Goal: Task Accomplishment & Management: Contribute content

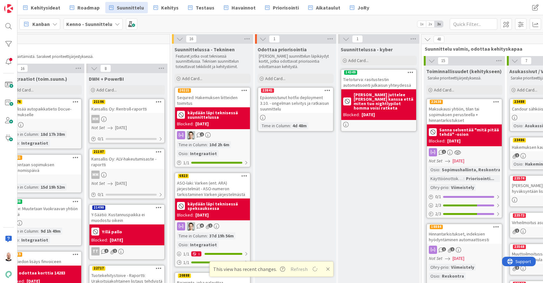
scroll to position [-11, 518]
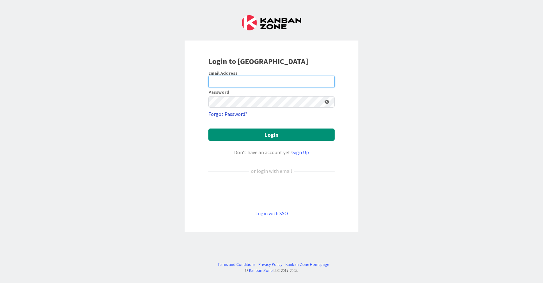
type input "tommi.moilanen@pandia.fi"
click at [271, 135] on button "Login" at bounding box center [271, 135] width 126 height 12
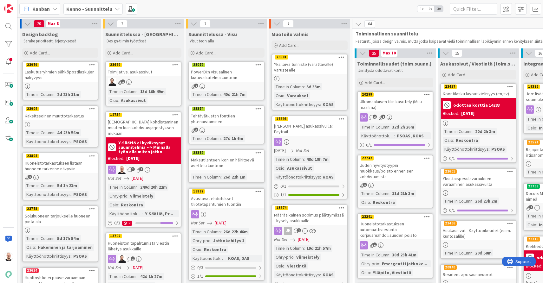
click at [111, 8] on div "Kenno - Suunnittelu" at bounding box center [92, 8] width 59 height 11
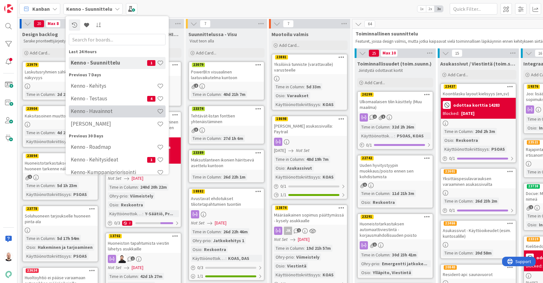
click at [105, 115] on div "Kenno - Havainnot" at bounding box center [117, 112] width 97 height 12
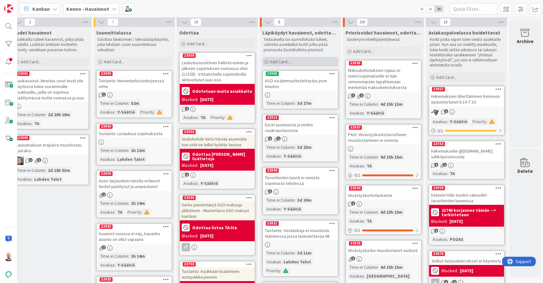
scroll to position [2, 9]
click at [295, 60] on div "Add Card..." at bounding box center [300, 62] width 76 height 10
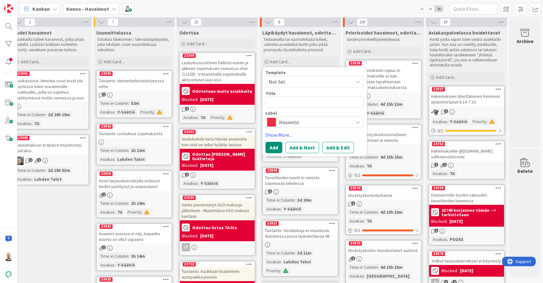
type textarea "x"
type textarea "H"
type textarea "x"
type textarea "He"
type textarea "x"
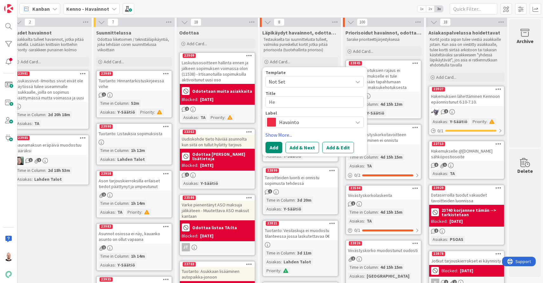
type textarea "Hek"
type textarea "x"
type textarea "Hekm"
type textarea "x"
type textarea "Hekmu"
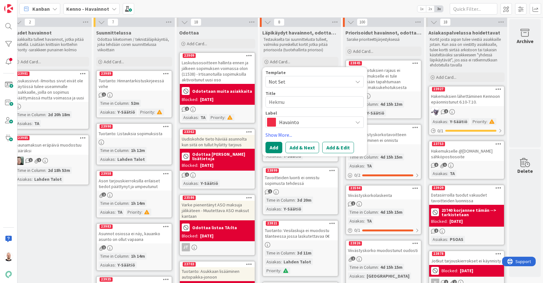
type textarea "x"
type textarea "Hekm"
type textarea "x"
type textarea "Hek"
type textarea "x"
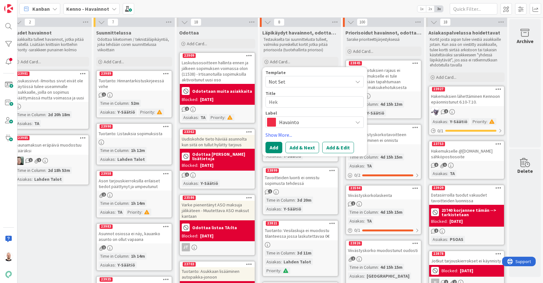
type textarea "He"
type textarea "x"
type textarea "H"
type textarea "x"
type textarea "Ha"
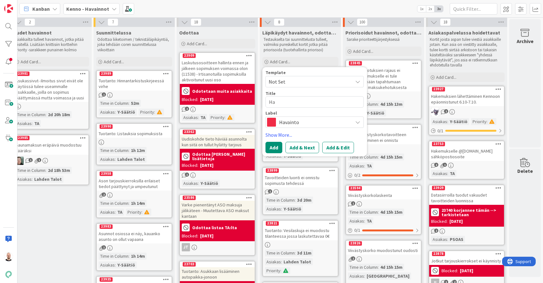
type textarea "x"
type textarea "Hak"
type textarea "x"
type textarea "Hake"
type textarea "x"
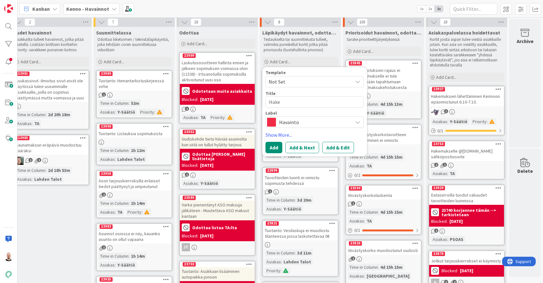
type textarea "Hakem"
type textarea "x"
type textarea "Hakemu"
type textarea "x"
type textarea "Hakemus"
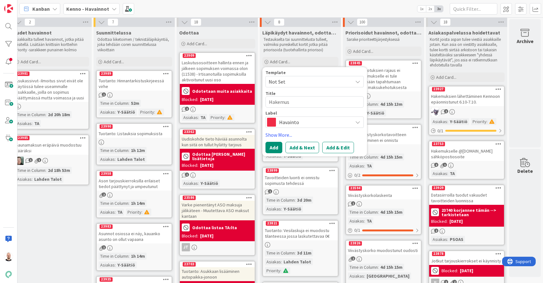
type textarea "x"
type textarea "Hakemusk"
type textarea "x"
type textarea "Hakemusko"
type textarea "x"
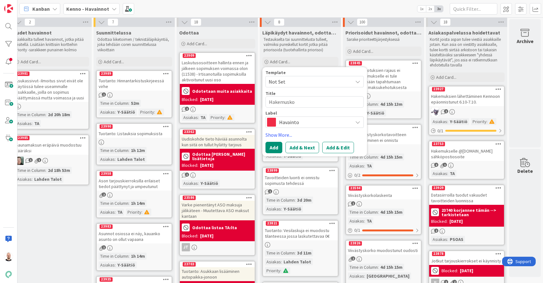
type textarea "Hakemuskor"
type textarea "x"
type textarea "Hakemuskort"
type textarea "x"
type textarea "Hakemuskortt"
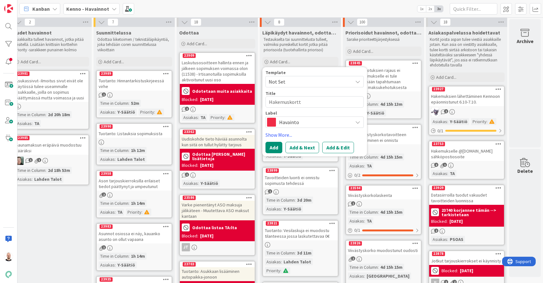
type textarea "x"
type textarea "Hakemuskortti"
type textarea "x"
type textarea "Hakemuskorttii"
type textarea "x"
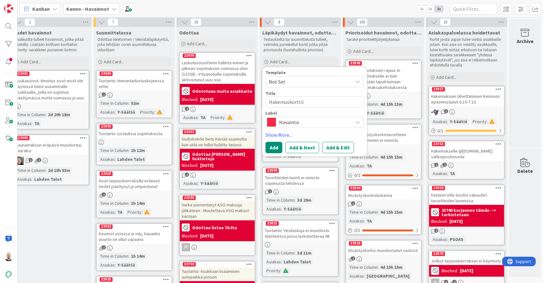
type textarea "Hakemuskorttiin"
type textarea "x"
type textarea "Hakemuskorttiin"
type textarea "x"
type textarea "Hakemuskorttiin e"
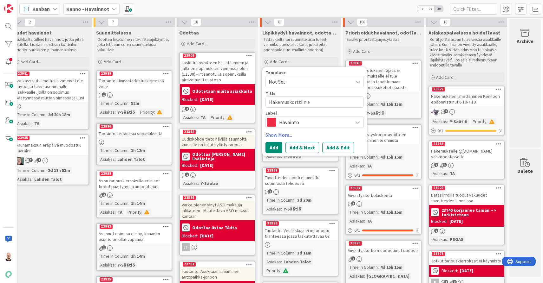
type textarea "x"
type textarea "Hakemuskorttiin ei"
type textarea "x"
type textarea "Hakemuskorttiin ei"
type textarea "x"
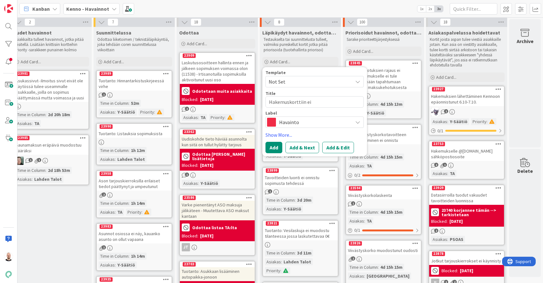
type textarea "Hakemuskorttiin ei v"
type textarea "x"
type textarea "Hakemuskorttiin ei vo"
type textarea "x"
type textarea "Hakemuskorttiin ei voi"
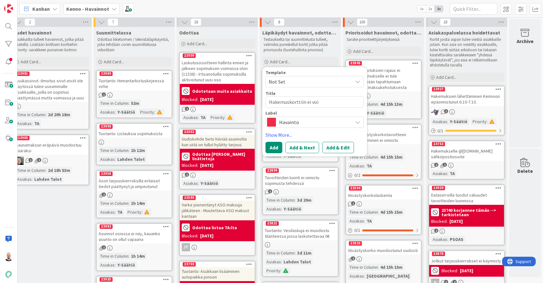
type textarea "x"
type textarea "Hakemuskorttiin ei voi"
type textarea "x"
type textarea "Hakemuskorttiin ei voi k"
type textarea "x"
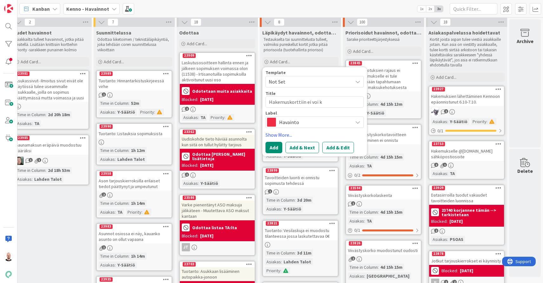
type textarea "Hakemuskorttiin ei voi ki"
type textarea "x"
type textarea "Hakemuskorttiin ei voi kir"
type textarea "x"
type textarea "Hakemuskorttiin ei voi kirj"
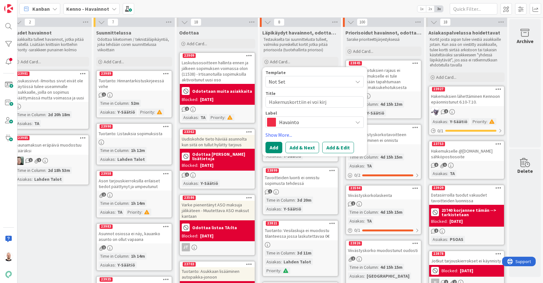
type textarea "x"
type textarea "Hakemuskorttiin ei voi kirjo"
type textarea "x"
type textarea "Hakemuskorttiin ei voi kirjoi"
type textarea "x"
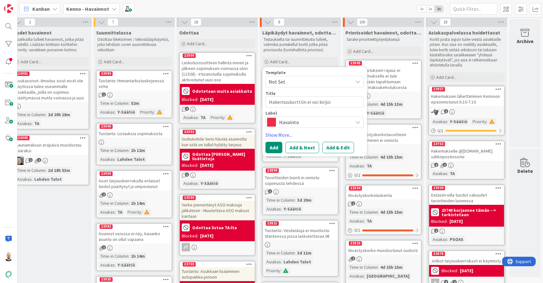
type textarea "Hakemuskorttiin ei voi kirjoit"
type textarea "x"
type textarea "Hakemuskorttiin ei voi kirjoitt"
type textarea "x"
type textarea "Hakemuskorttiin ei voi kirjoitta"
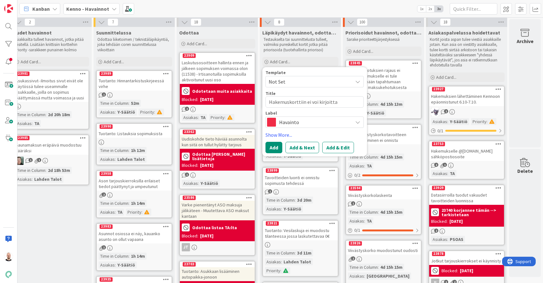
type textarea "x"
type textarea "Hakemuskorttiin ei voi kirjoittaa"
type textarea "x"
type textarea "Hakemuskorttiin ei voi kirjoittaa"
type textarea "x"
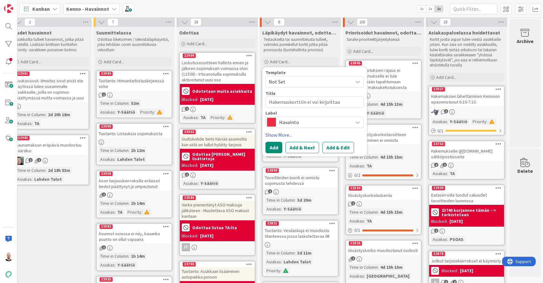
type textarea "Hakemuskorttiin ei voi kirjoittaa a"
type textarea "x"
type textarea "Hakemuskorttiin ei voi kirjoittaa av"
type textarea "x"
type textarea "Hakemuskorttiin ei voi kirjoittaa ava"
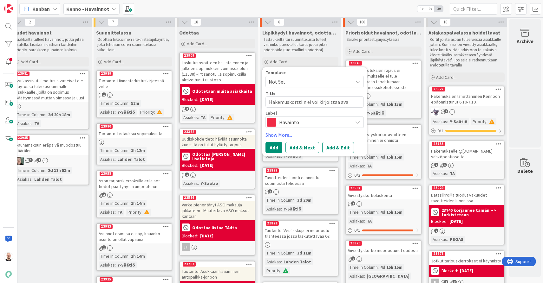
type textarea "x"
type textarea "Hakemuskorttiin ei voi kirjoittaa avaa"
type textarea "x"
type textarea "Hakemuskorttiin ei voi kirjoittaa avaam"
type textarea "x"
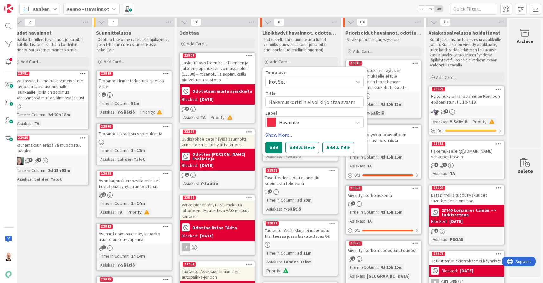
type textarea "Hakemuskorttiin ei voi kirjoittaa avaama"
type textarea "x"
type textarea "Hakemuskorttiin ei voi kirjoittaa avaamat"
type textarea "x"
type textarea "Hakemuskorttiin ei voi kirjoittaa avaamatt"
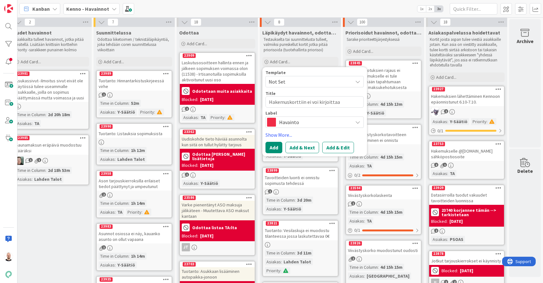
type textarea "x"
type textarea "Hakemuskorttiin ei voi kirjoittaa avaamatta"
type textarea "x"
type textarea "Hakemuskorttiin ei voi kirjoittaa avaamatta"
type textarea "x"
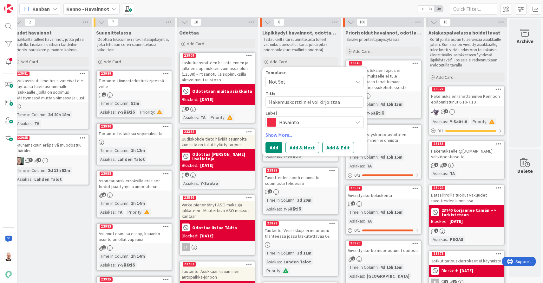
type textarea "Hakemuskorttiin ei voi kirjoittaa avaamatta h"
type textarea "x"
type textarea "Hakemuskorttiin ei voi kirjoittaa avaamatta ha"
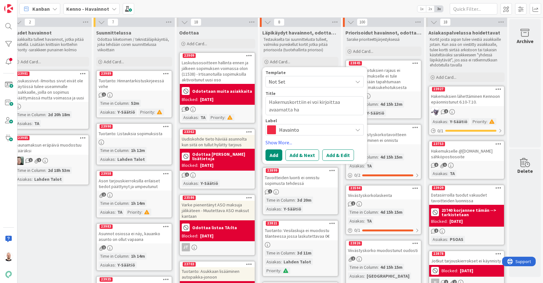
type textarea "x"
type textarea "Hakemuskorttiin ei voi kirjoittaa avaamatta hak"
type textarea "x"
type textarea "Hakemuskorttiin ei voi kirjoittaa avaamatta hake"
type textarea "x"
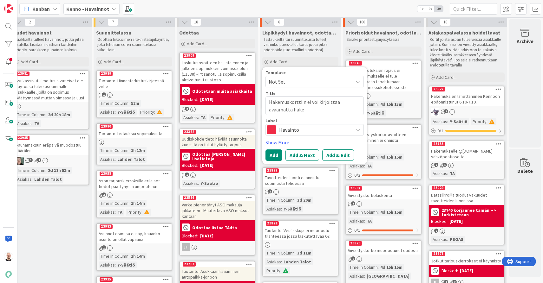
type textarea "Hakemuskorttiin ei voi kirjoittaa avaamatta hakem"
type textarea "x"
type textarea "Hakemuskorttiin ei voi kirjoittaa avaamatta hakemu"
type textarea "x"
type textarea "Hakemuskorttiin ei voi kirjoittaa avaamatta hakemus"
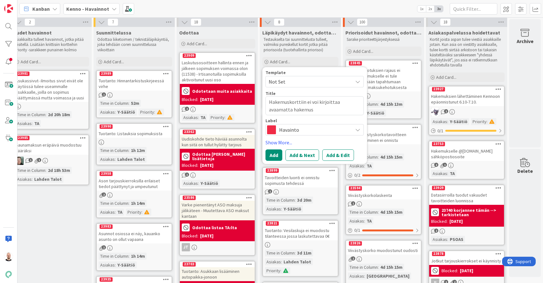
type textarea "x"
type textarea "Hakemuskorttiin ei voi kirjoittaa avaamatta hakemust"
type textarea "x"
type textarea "Hakemuskorttiin ei voi kirjoittaa avaamatta hakemusta"
click at [338, 154] on button "Add & Edit" at bounding box center [338, 155] width 32 height 11
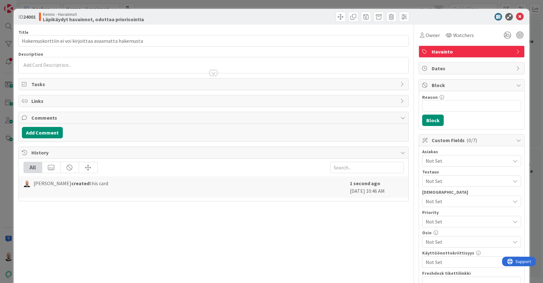
click at [166, 65] on p at bounding box center [213, 65] width 383 height 7
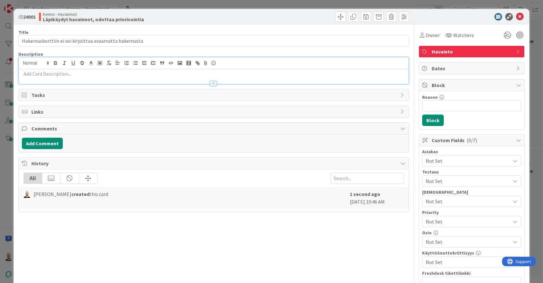
click at [165, 76] on p at bounding box center [213, 73] width 383 height 7
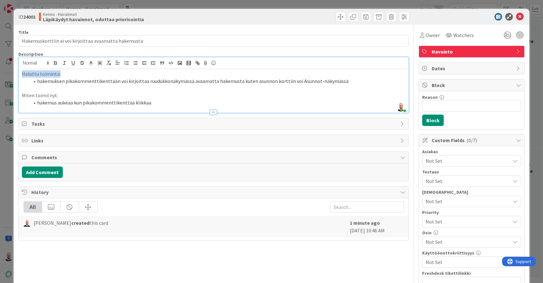
drag, startPoint x: 63, startPoint y: 72, endPoint x: 17, endPoint y: 74, distance: 46.0
click at [17, 74] on div "ID 24001 Kenno - Havainnot Läpikäydyt havainnot, odottaa priorisointia Title 53…" at bounding box center [272, 213] width 516 height 409
click at [56, 60] on button "button" at bounding box center [55, 63] width 9 height 8
drag, startPoint x: 60, startPoint y: 95, endPoint x: 18, endPoint y: 95, distance: 41.5
click at [19, 95] on div "Haluttu toiminta: hakemuksen pikakommenttikenttään voi kirjoittaa ruudukkonäkym…" at bounding box center [214, 91] width 390 height 44
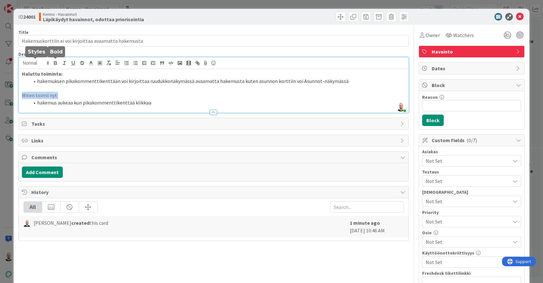
click at [55, 60] on icon "button" at bounding box center [56, 63] width 6 height 6
click at [40, 81] on li "hakemuksen pikakommenttikenttään voi kirjoittaa ruudukkonäkymässä avaamatta hak…" at bounding box center [217, 81] width 376 height 7
click at [39, 102] on li "hakemus aukeaa kun pikakommenttikenttää klikkaa" at bounding box center [217, 102] width 376 height 7
click at [345, 83] on li "Hakemuksen pikakommenttikenttään voi kirjoittaa ruudukkonäkymässä avaamatta hak…" at bounding box center [217, 81] width 376 height 7
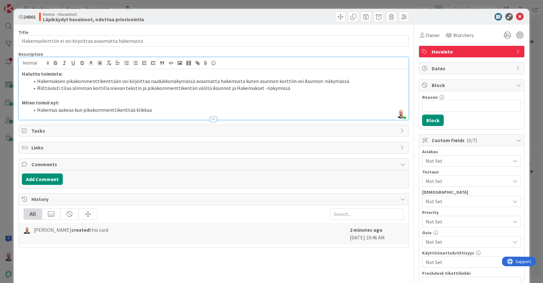
click at [168, 109] on li "Hakemus aukeaa kun pikakommenttikenttää klikkaa" at bounding box center [217, 110] width 376 height 7
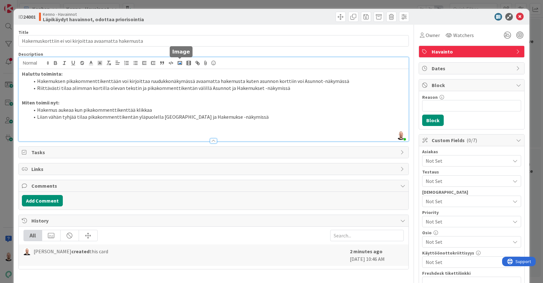
click at [181, 65] on icon "button" at bounding box center [180, 63] width 6 height 6
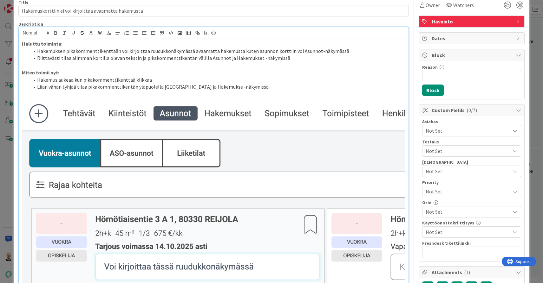
scroll to position [30, 0]
click at [150, 98] on img at bounding box center [213, 214] width 383 height 232
click at [152, 95] on p at bounding box center [213, 93] width 383 height 7
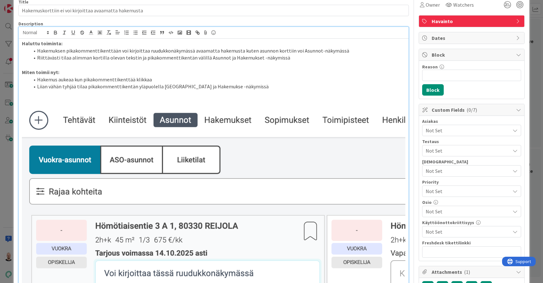
scroll to position [82, 0]
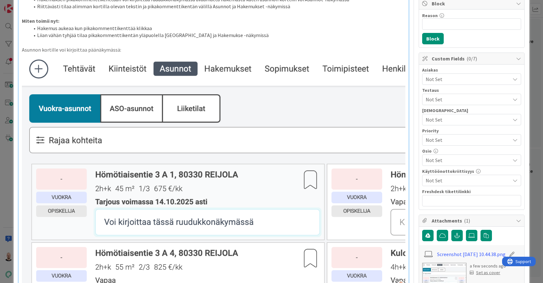
click at [97, 46] on p "Asunnon kortille voi kirjoittaa päänäkymässä:" at bounding box center [213, 49] width 383 height 7
click at [90, 43] on p at bounding box center [213, 42] width 383 height 7
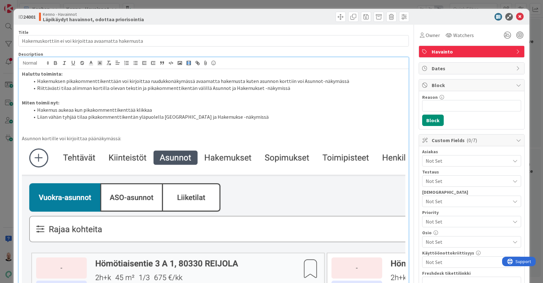
scroll to position [0, 0]
click at [179, 63] on icon "button" at bounding box center [180, 63] width 6 height 6
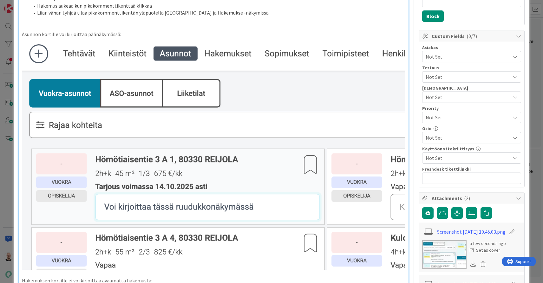
scroll to position [106, 0]
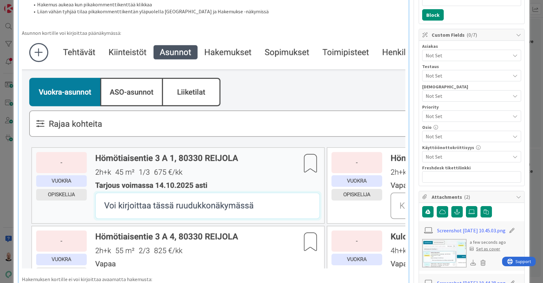
click at [407, 88] on div "Haluttu toiminta: Hakemuksen pikakommenttikenttään voi kirjoittaa ruudukkonäkym…" at bounding box center [214, 275] width 390 height 622
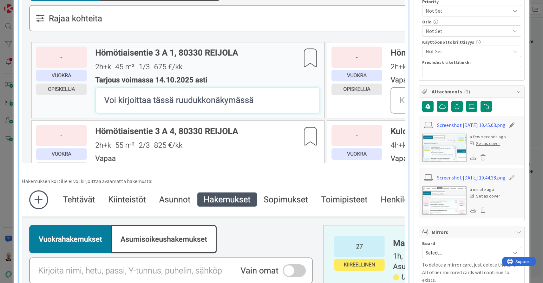
scroll to position [224, 0]
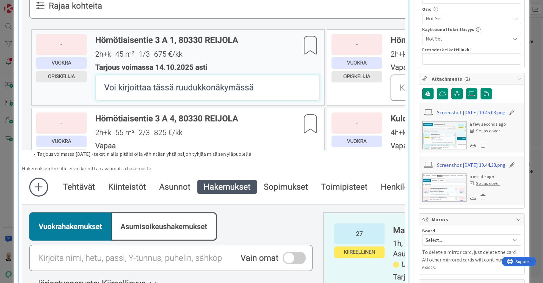
click at [178, 151] on li "Tarjous voimassa 14.10.2025 -tekstin alla pitäisi olla vähintään yhtä paljon ty…" at bounding box center [217, 154] width 376 height 7
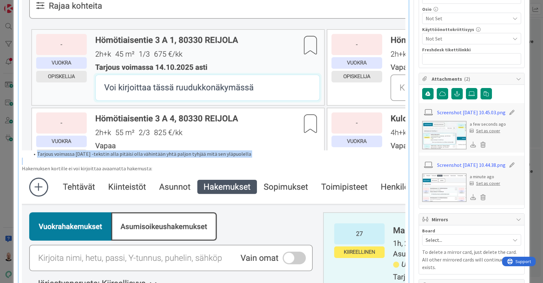
click at [178, 151] on li "Tarjous voimassa 14.10.2025 -tekstin alla pitäisi olla vähintään yhtä paljon ty…" at bounding box center [217, 154] width 376 height 7
copy li "Tarjous voimassa 14.10.2025 -tekstin alla pitäisi olla vähintään yhtä paljon ty…"
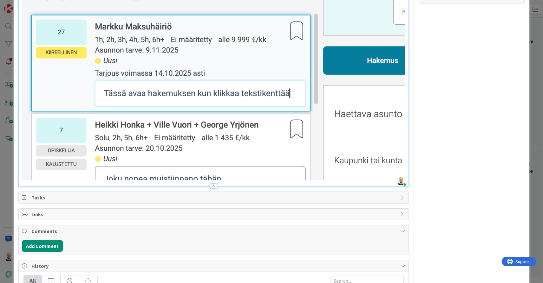
scroll to position [535, 0]
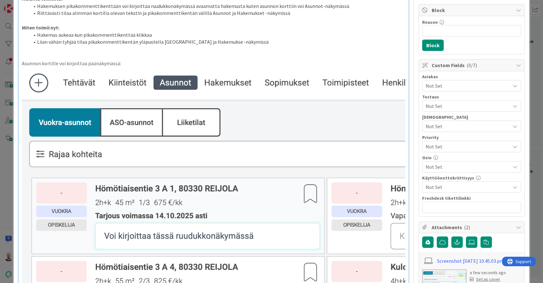
scroll to position [74, 0]
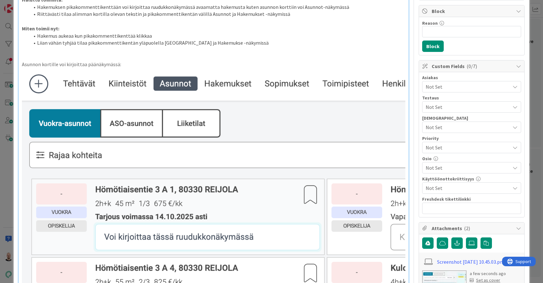
click at [116, 62] on p "Asunnon kortille voi kirjoittaa päänäkymässä:" at bounding box center [213, 64] width 383 height 7
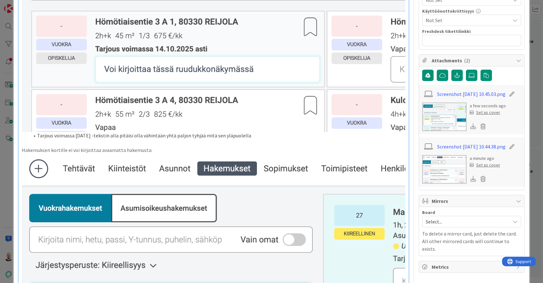
scroll to position [246, 0]
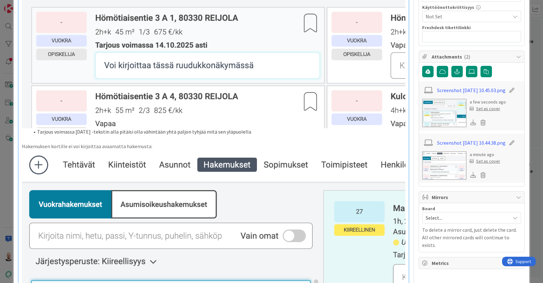
click at [145, 144] on p "Hakemuksen kortille ei voi kirjoittaa avaamatta hakemusta:" at bounding box center [213, 146] width 383 height 7
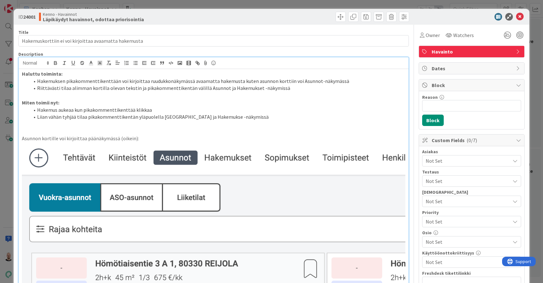
scroll to position [0, 0]
click at [170, 109] on li "Hakemus aukeaa kun pikakommenttikenttää klikkaa" at bounding box center [217, 110] width 376 height 7
click at [206, 4] on div "ID 24001 Kenno - Havainnot Läpikäydyt havainnot, odottaa priorisointia Title 53…" at bounding box center [271, 141] width 543 height 283
